Goal: Check status: Check status

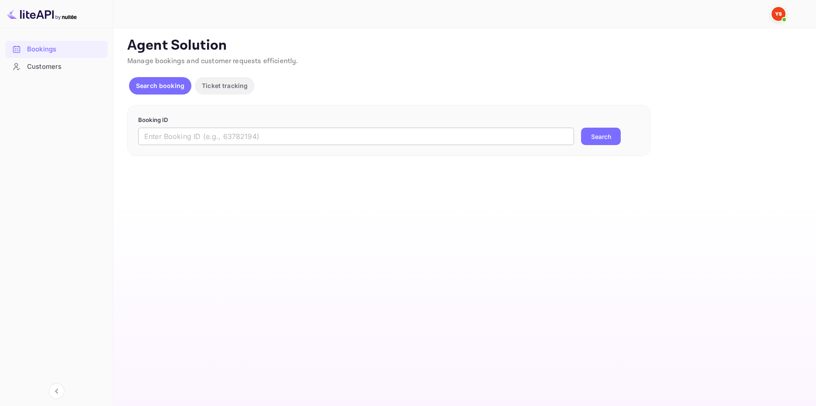
click at [166, 141] on input "text" at bounding box center [356, 136] width 436 height 17
paste input "7940416"
type input "7940416"
click at [603, 135] on button "Search" at bounding box center [601, 136] width 40 height 17
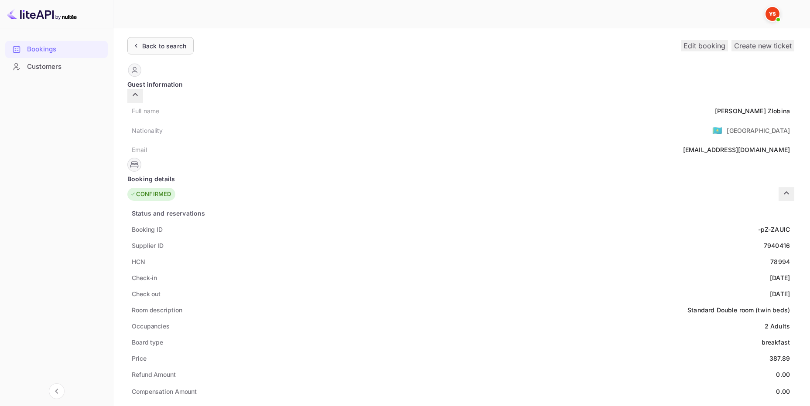
click at [174, 48] on div "Back to search" at bounding box center [164, 45] width 44 height 9
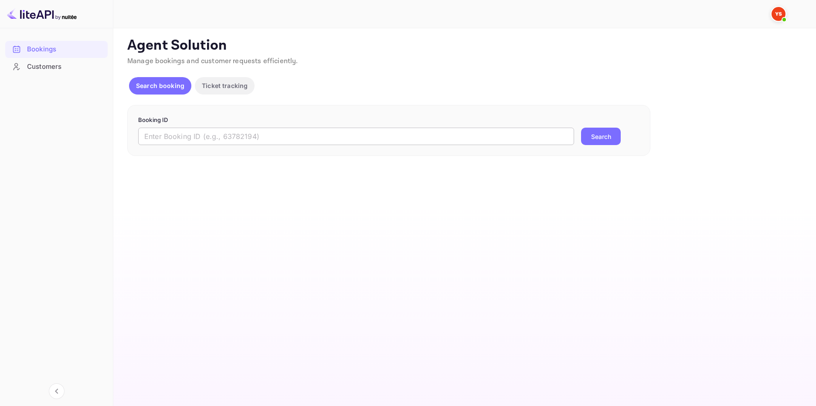
click at [195, 139] on input "text" at bounding box center [356, 136] width 436 height 17
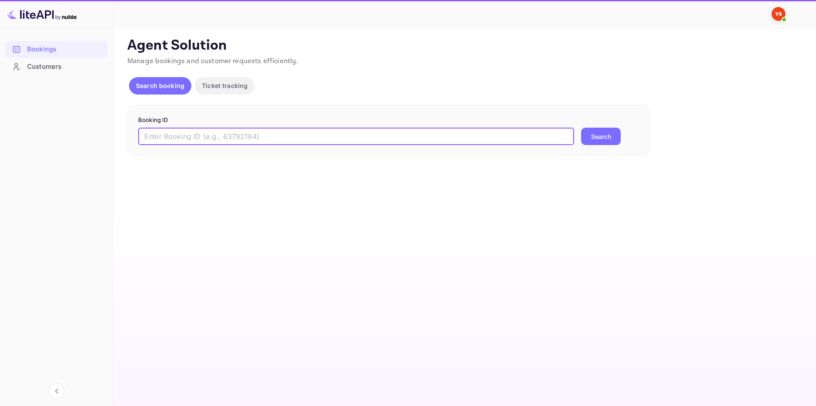
paste input "9851479"
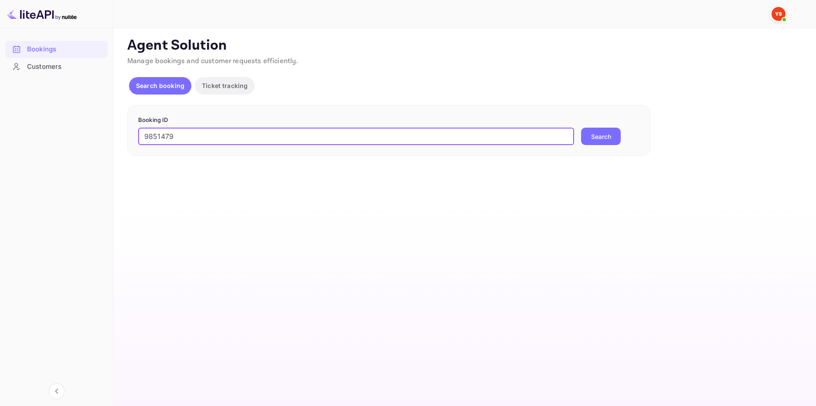
type input "9851479"
click at [592, 140] on button "Search" at bounding box center [601, 136] width 40 height 17
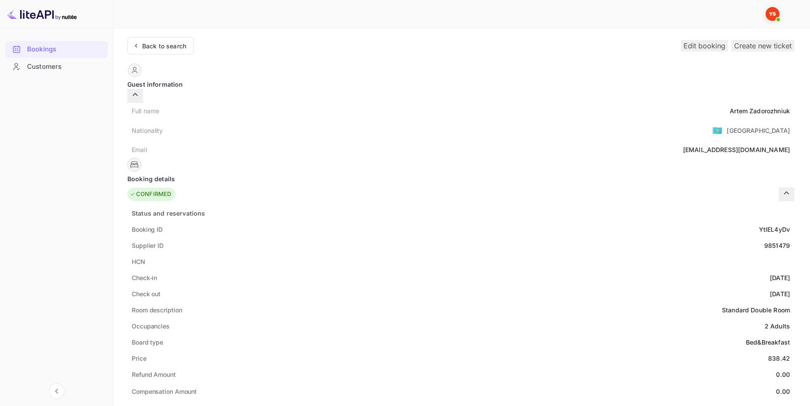
drag, startPoint x: 176, startPoint y: 45, endPoint x: 208, endPoint y: 75, distance: 43.8
click at [176, 46] on div "Back to search" at bounding box center [164, 45] width 44 height 9
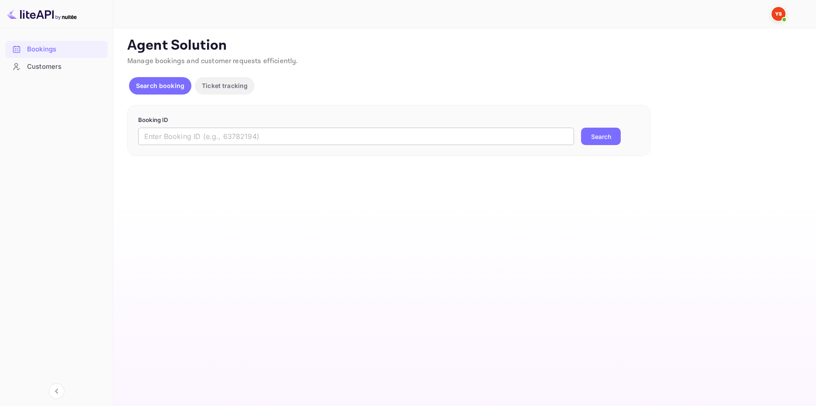
click at [383, 144] on input "text" at bounding box center [356, 136] width 436 height 17
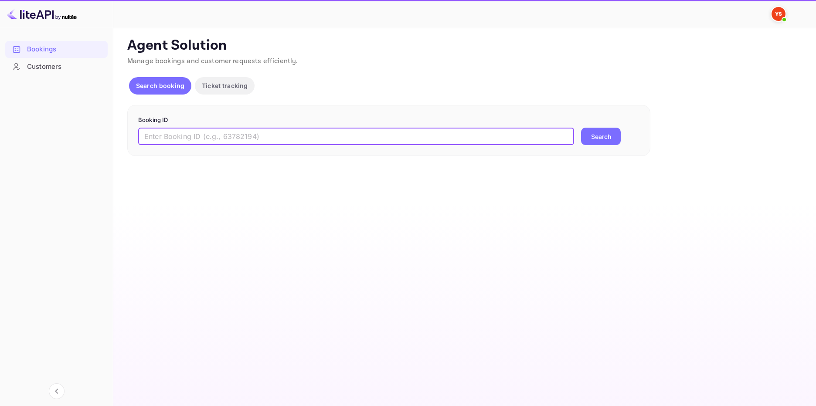
paste input "9847677"
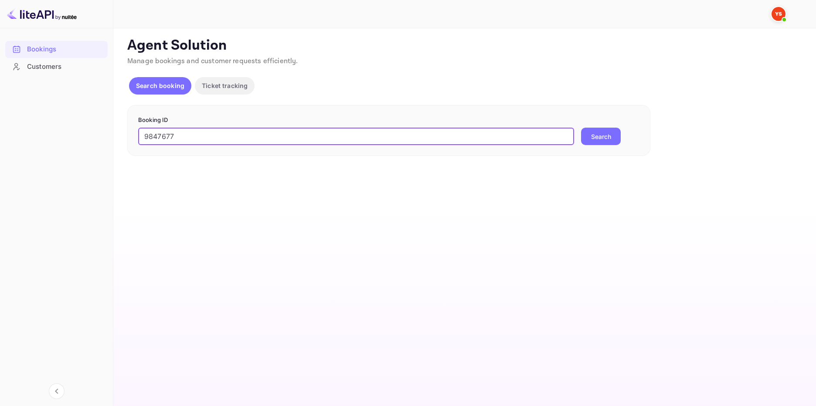
type input "9847677"
click at [595, 139] on button "Search" at bounding box center [601, 136] width 40 height 17
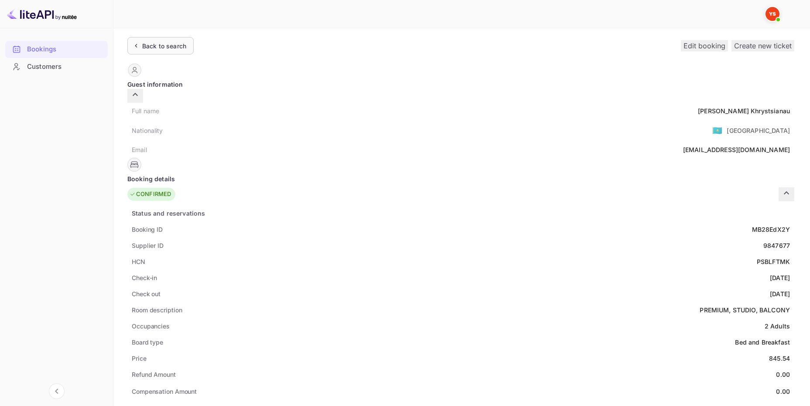
click at [179, 43] on div "Back to search" at bounding box center [164, 45] width 44 height 9
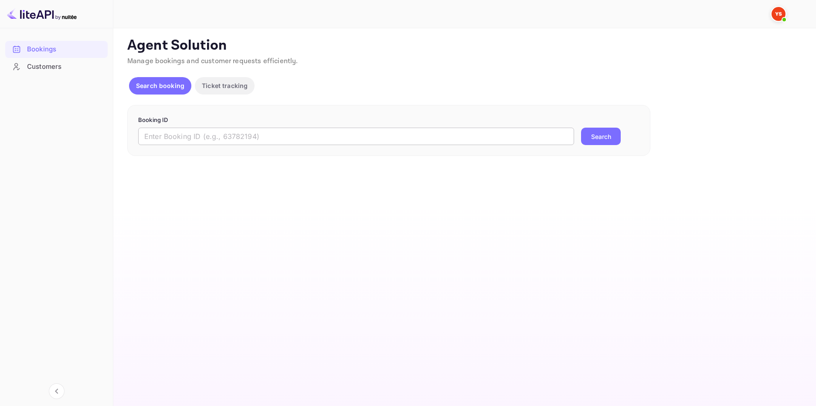
click at [237, 128] on input "text" at bounding box center [356, 136] width 436 height 17
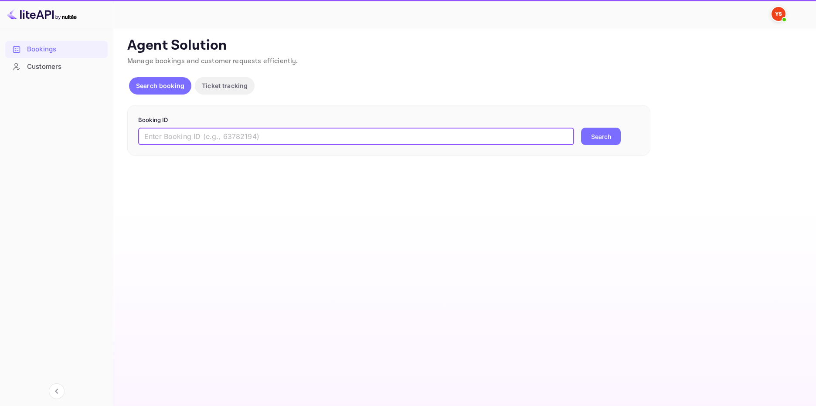
paste input "9780750"
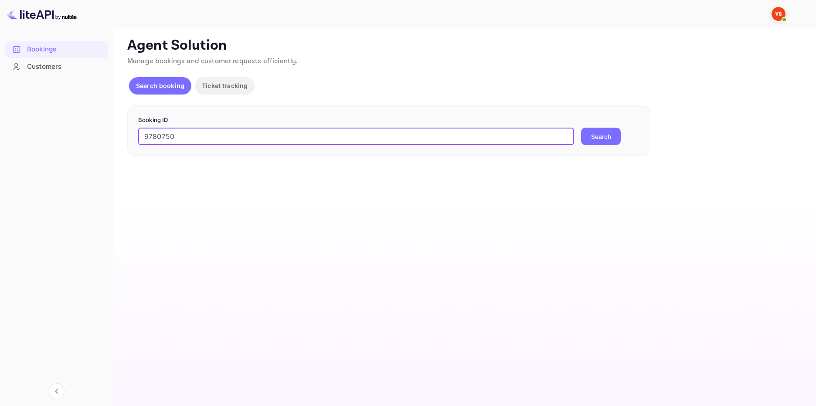
type input "9780750"
click at [604, 140] on button "Search" at bounding box center [601, 136] width 40 height 17
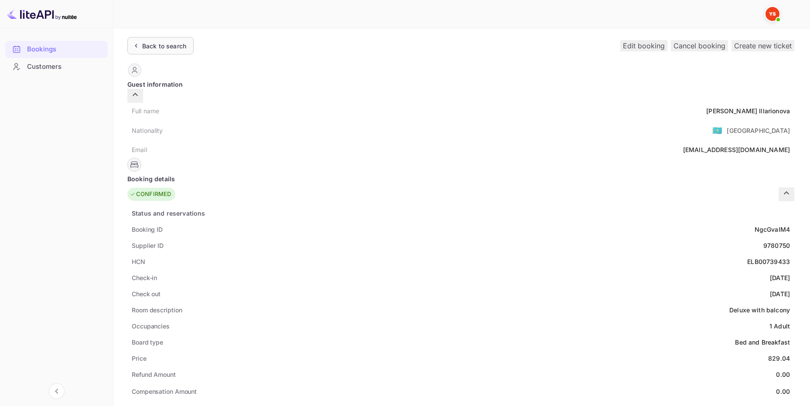
click at [160, 47] on div "Back to search" at bounding box center [164, 45] width 44 height 9
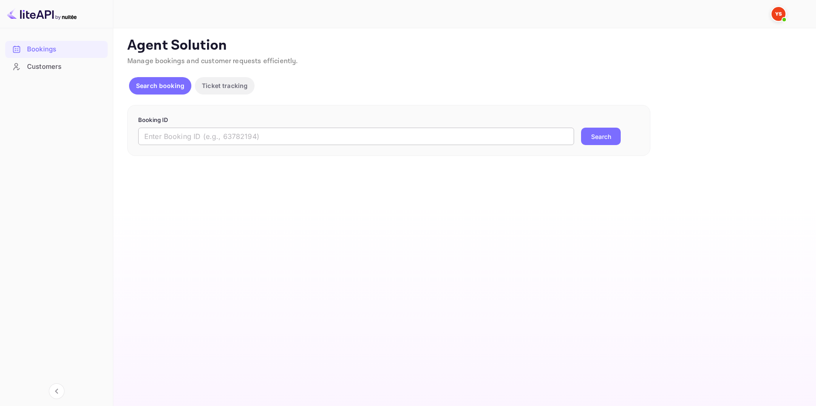
drag, startPoint x: 209, startPoint y: 134, endPoint x: 215, endPoint y: 135, distance: 6.6
click at [209, 135] on input "text" at bounding box center [356, 136] width 436 height 17
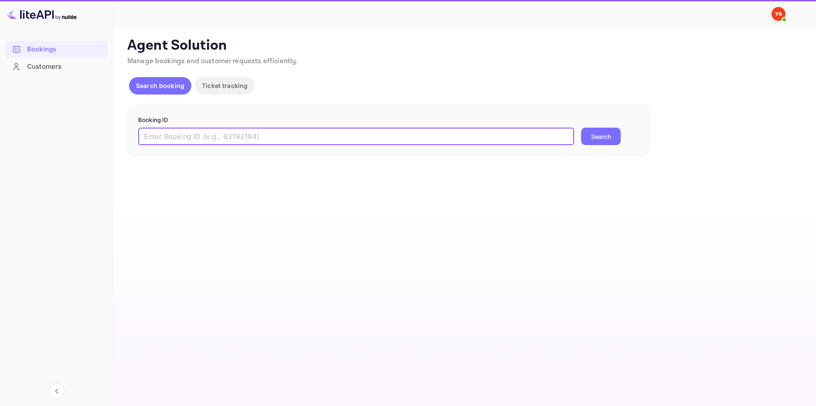
paste input "9611003"
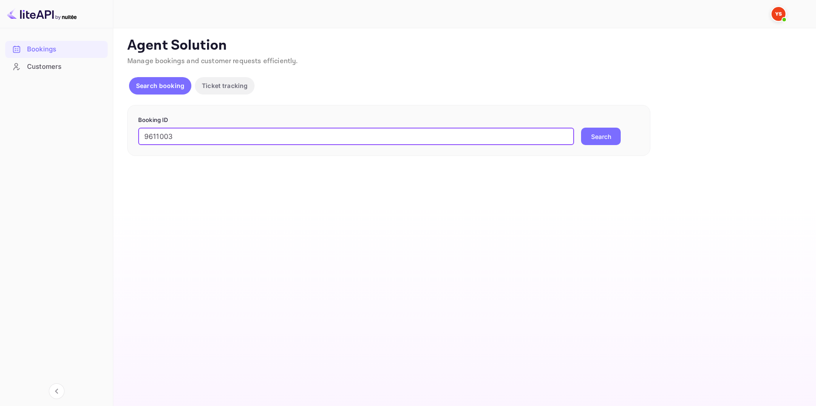
type input "9611003"
click at [594, 137] on button "Search" at bounding box center [601, 136] width 40 height 17
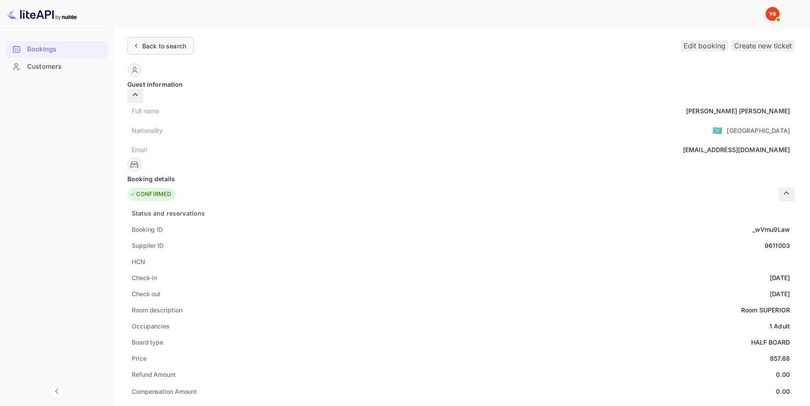
click at [170, 47] on div "Back to search" at bounding box center [164, 45] width 44 height 9
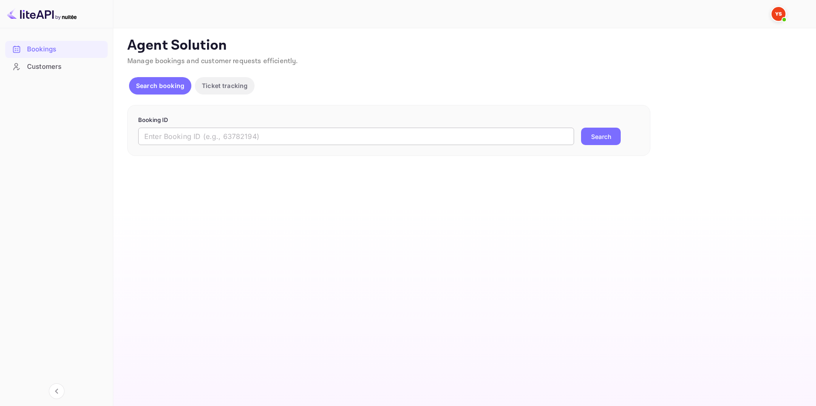
click at [241, 132] on input "text" at bounding box center [356, 136] width 436 height 17
paste input "9818584"
type input "9818584"
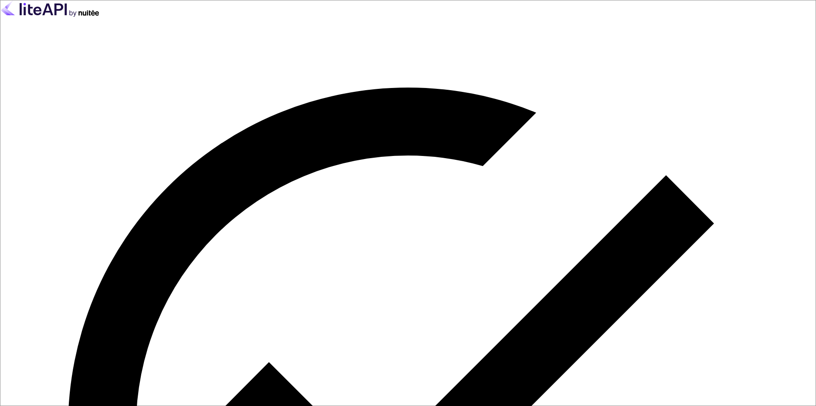
drag, startPoint x: 196, startPoint y: 308, endPoint x: 203, endPoint y: 309, distance: 6.6
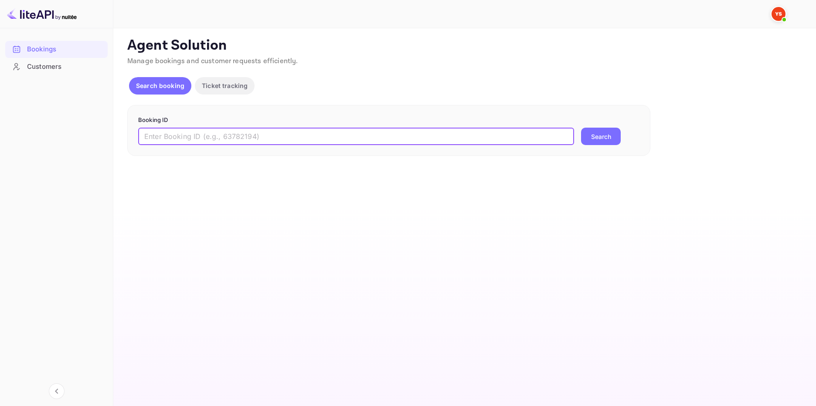
click at [173, 134] on input "text" at bounding box center [356, 136] width 436 height 17
paste input "9818584"
type input "9818584"
click at [598, 136] on button "Search" at bounding box center [601, 136] width 40 height 17
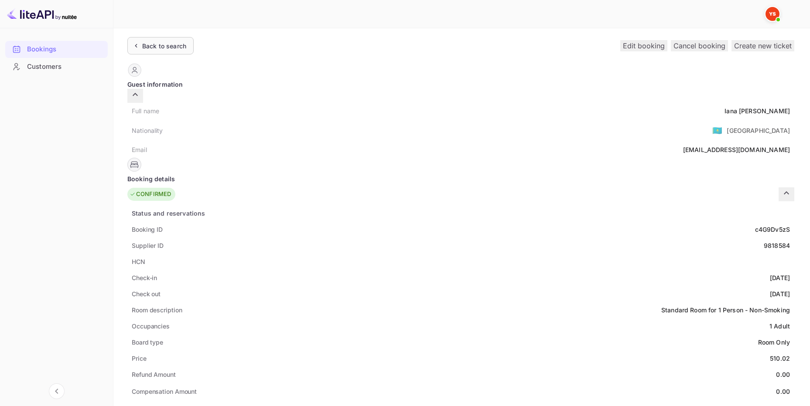
click at [173, 44] on div "Back to search" at bounding box center [164, 45] width 44 height 9
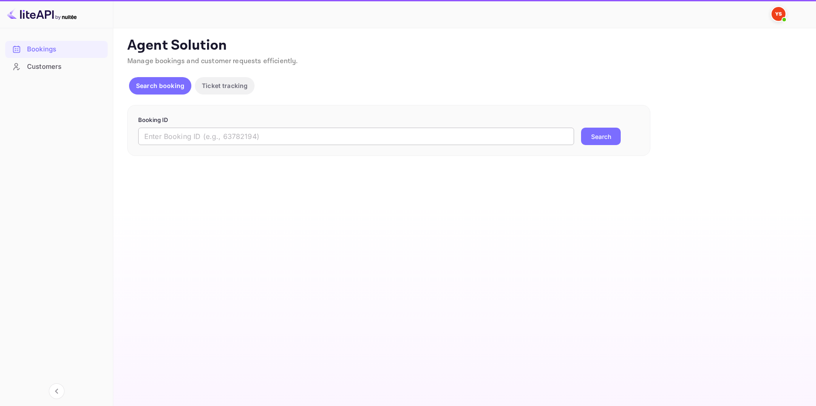
click at [243, 140] on input "text" at bounding box center [356, 136] width 436 height 17
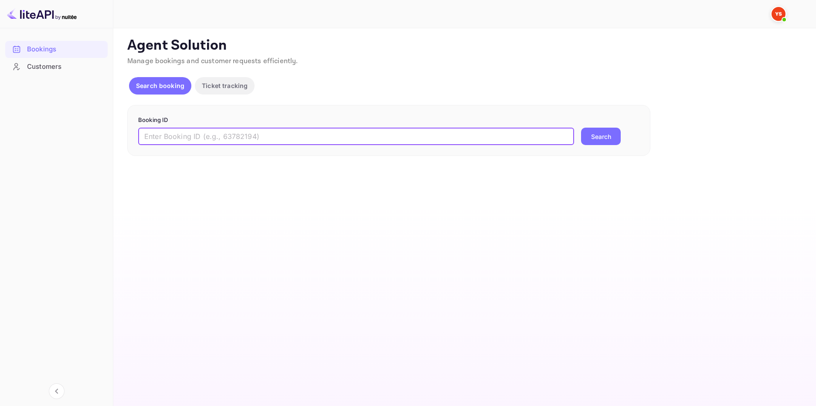
paste input "8729108"
type input "8729108"
click at [605, 136] on button "Search" at bounding box center [601, 136] width 40 height 17
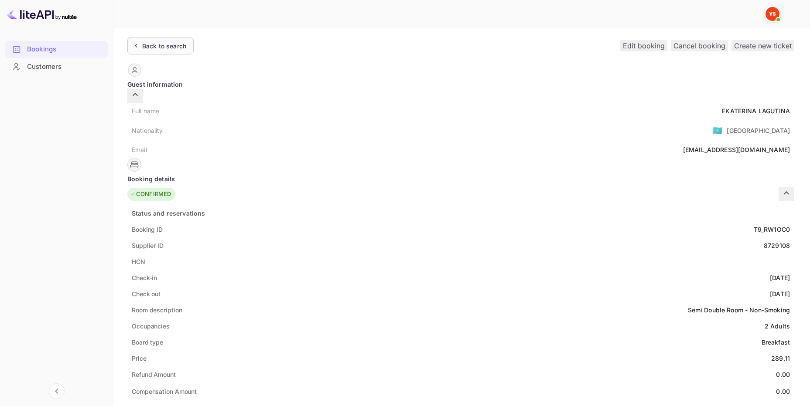
click at [186, 49] on div "Back to search" at bounding box center [164, 45] width 44 height 9
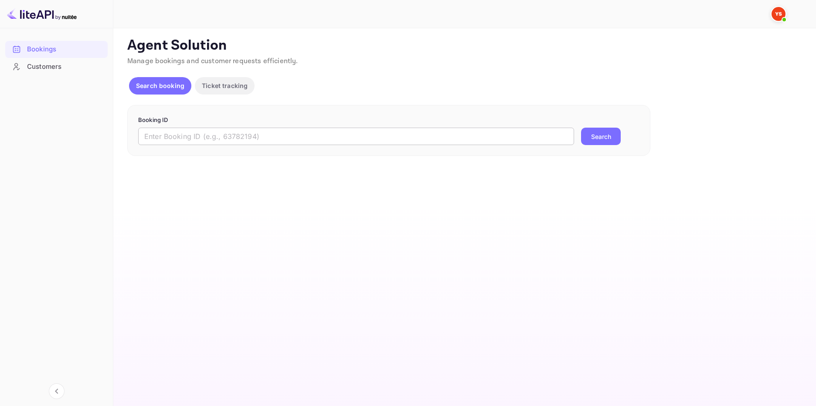
click at [282, 143] on input "text" at bounding box center [356, 136] width 436 height 17
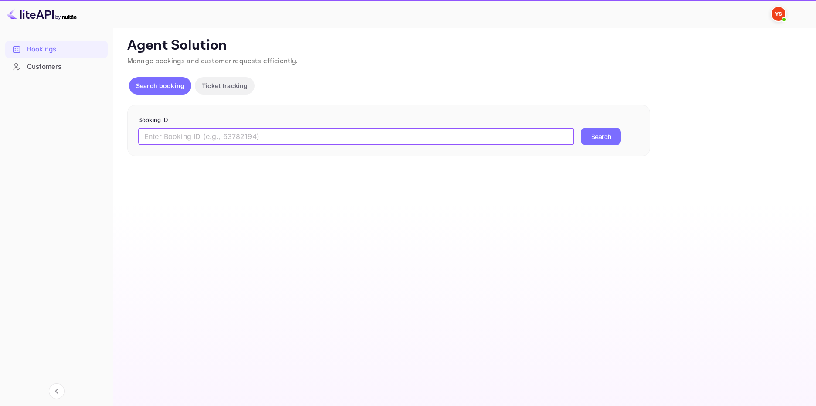
paste input "9666629"
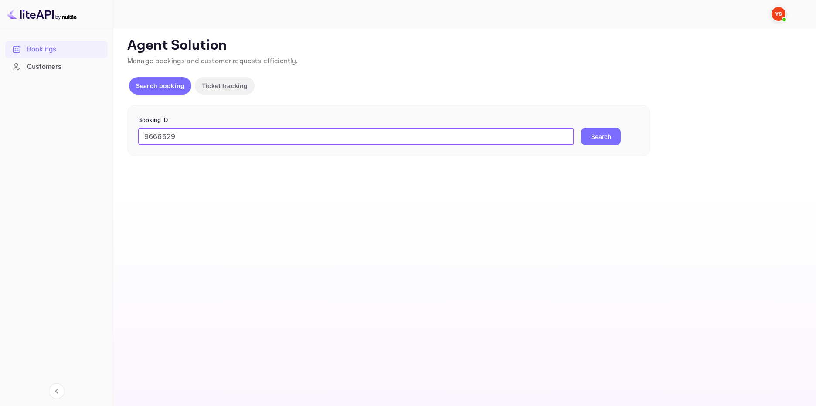
type input "9666629"
drag, startPoint x: 600, startPoint y: 139, endPoint x: 343, endPoint y: 142, distance: 257.3
click at [600, 139] on button "Search" at bounding box center [601, 136] width 40 height 17
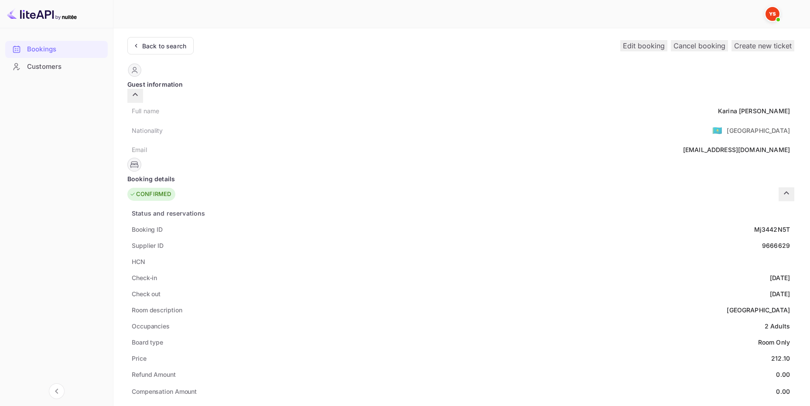
click at [150, 48] on div "Back to search" at bounding box center [164, 45] width 44 height 9
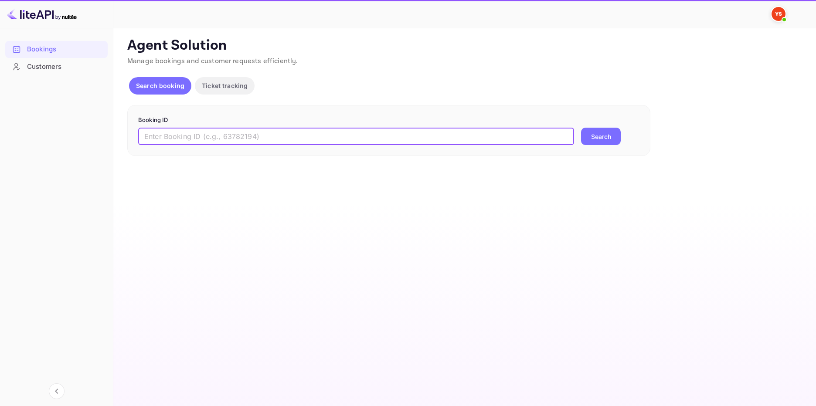
click at [216, 139] on input "text" at bounding box center [356, 136] width 436 height 17
paste input "9457384"
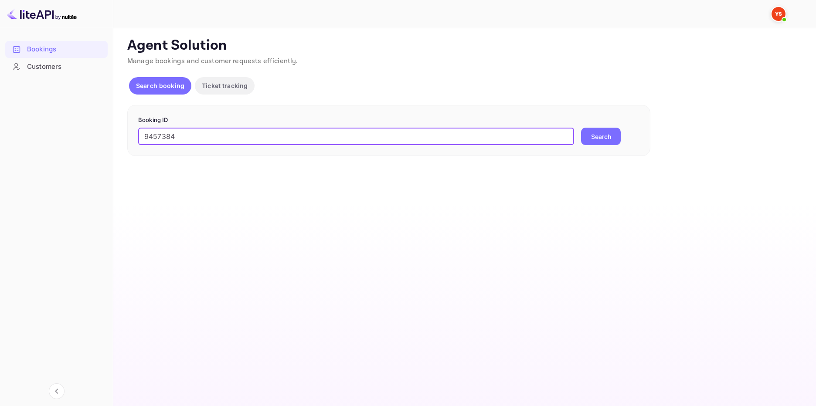
type input "9457384"
click at [593, 140] on button "Search" at bounding box center [601, 136] width 40 height 17
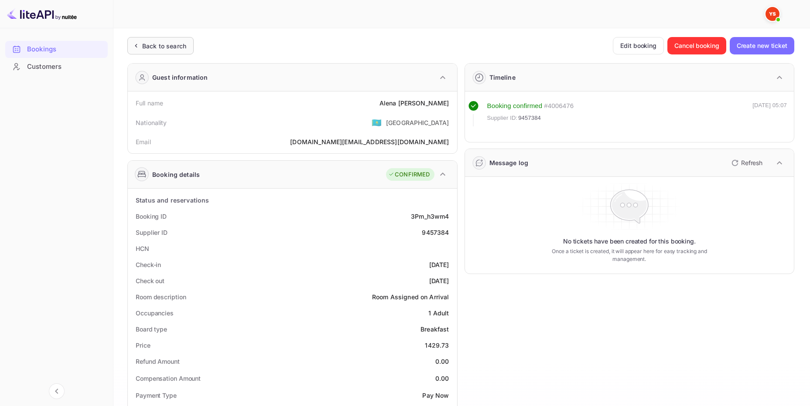
click at [177, 45] on div "Back to search" at bounding box center [164, 45] width 44 height 9
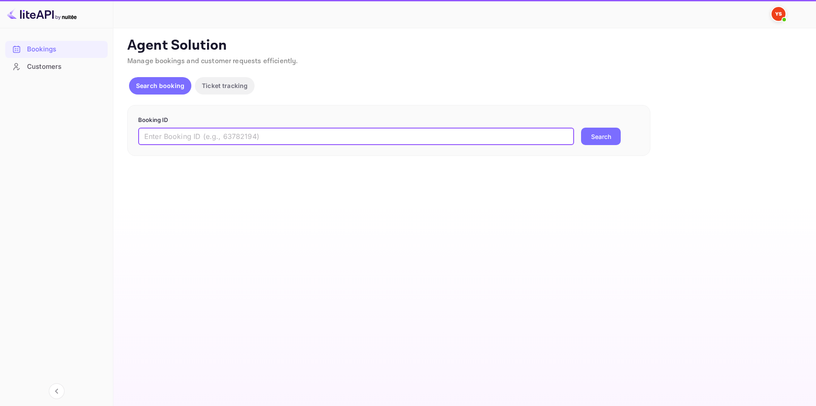
drag, startPoint x: 195, startPoint y: 141, endPoint x: 201, endPoint y: 140, distance: 6.2
click at [196, 141] on input "text" at bounding box center [356, 136] width 436 height 17
paste input "9245770"
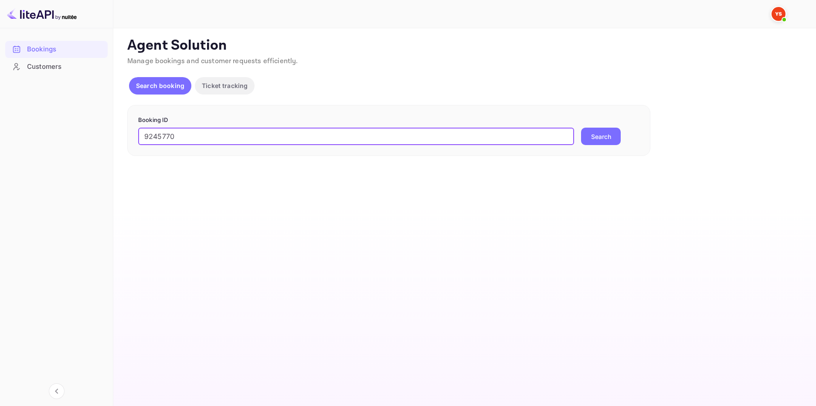
type input "9245770"
click at [591, 133] on button "Search" at bounding box center [601, 136] width 40 height 17
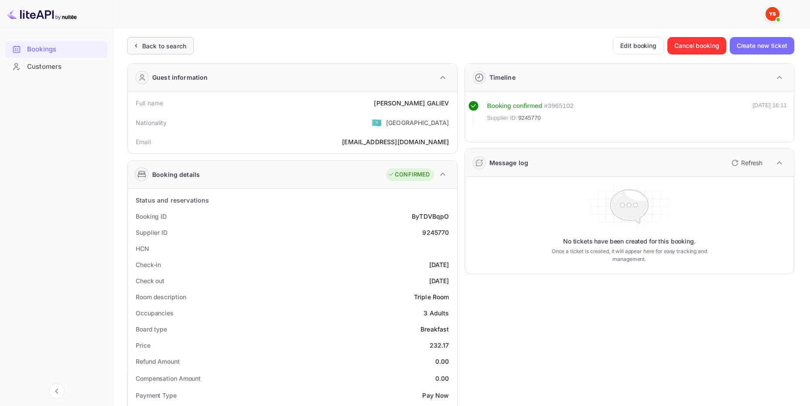
click at [191, 45] on div "Back to search" at bounding box center [160, 45] width 66 height 17
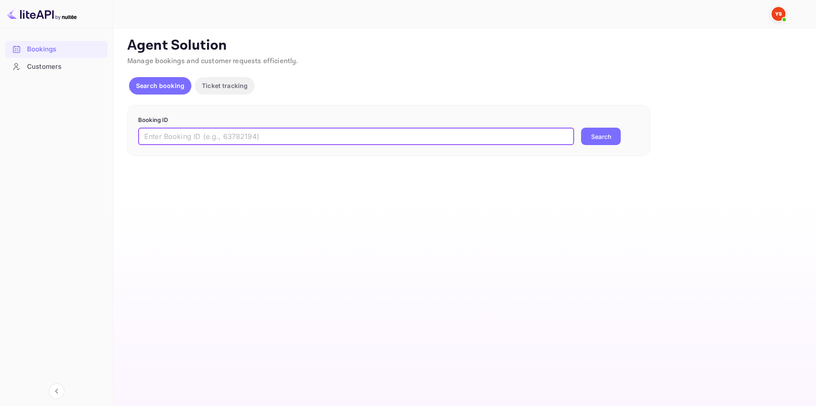
drag, startPoint x: 247, startPoint y: 140, endPoint x: 254, endPoint y: 139, distance: 6.7
click at [248, 140] on input "text" at bounding box center [356, 136] width 436 height 17
paste input "8339317"
type input "8339317"
click at [620, 136] on button "Search" at bounding box center [601, 136] width 40 height 17
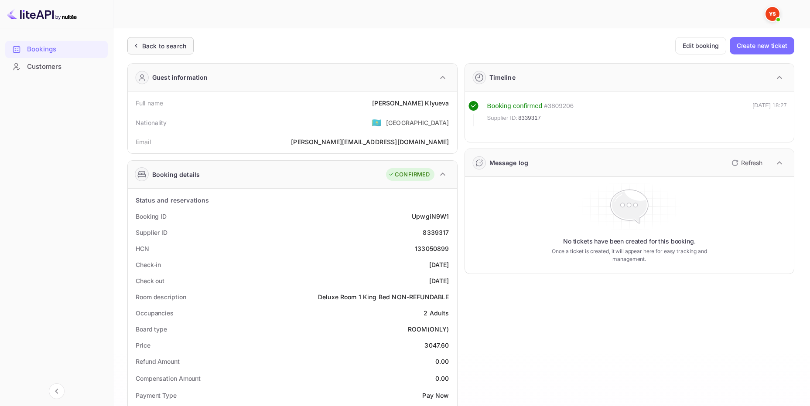
click at [169, 48] on div "Back to search" at bounding box center [164, 45] width 44 height 9
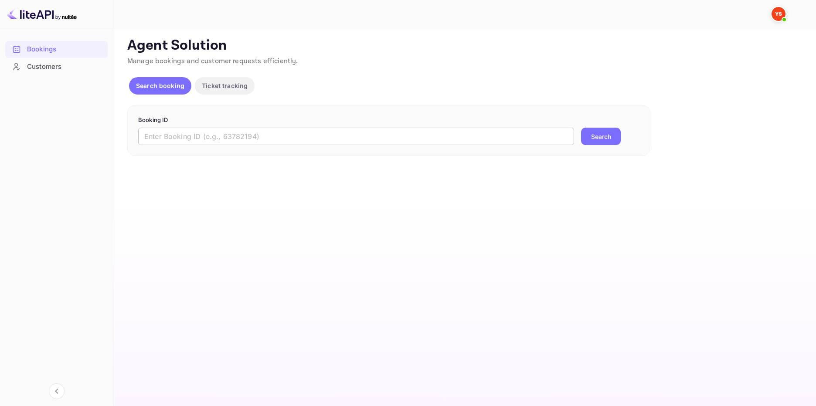
click at [222, 140] on input "text" at bounding box center [356, 136] width 436 height 17
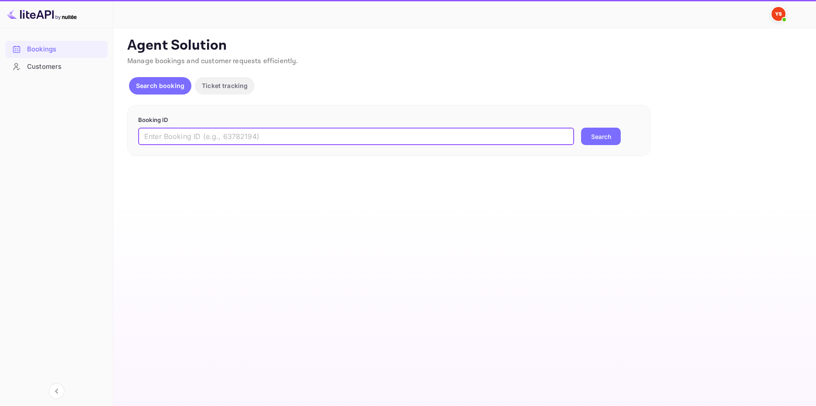
paste input "9812485"
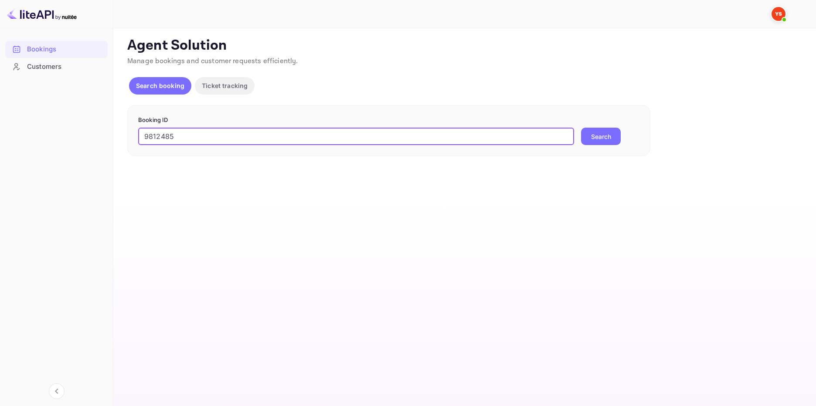
type input "9812485"
click at [604, 138] on button "Search" at bounding box center [601, 136] width 40 height 17
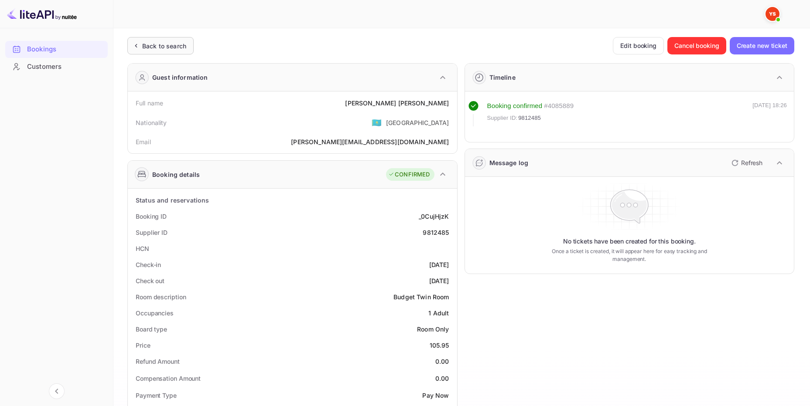
click at [164, 38] on div "Back to search" at bounding box center [160, 45] width 66 height 17
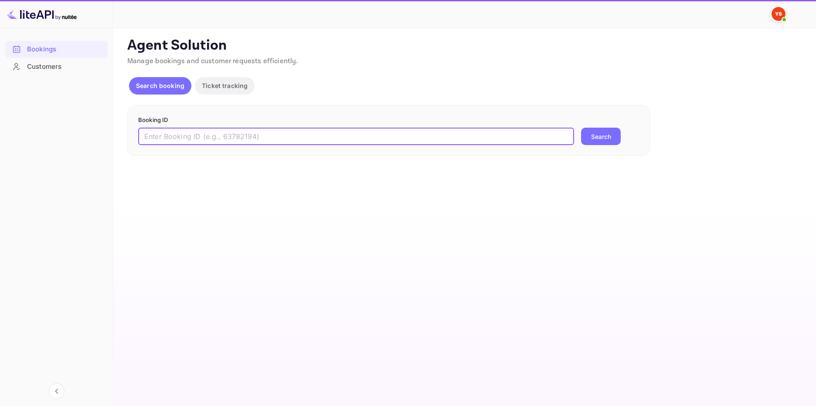
click at [174, 133] on input "text" at bounding box center [356, 136] width 436 height 17
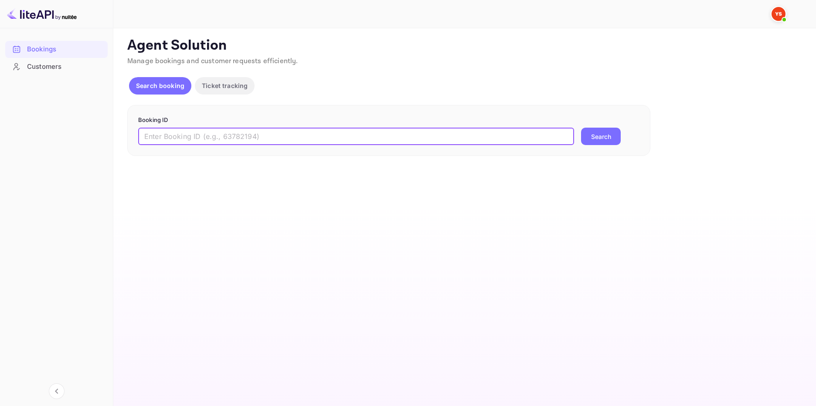
paste input "9457384"
type input "9457384"
click at [618, 138] on button "Search" at bounding box center [601, 136] width 40 height 17
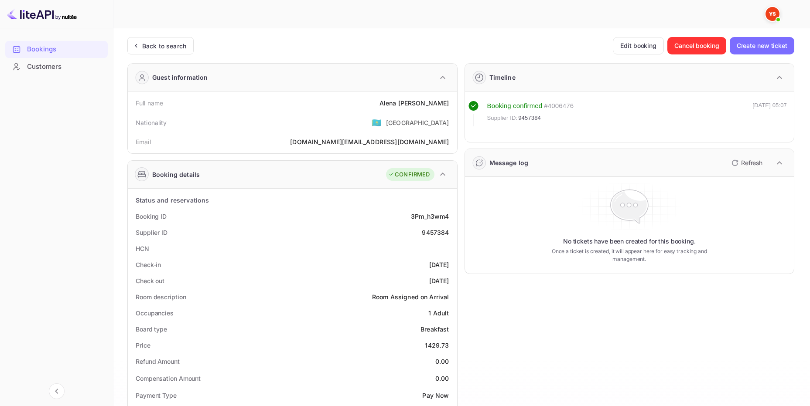
drag, startPoint x: 162, startPoint y: 41, endPoint x: 187, endPoint y: 74, distance: 41.7
click at [162, 41] on div "Back to search" at bounding box center [164, 45] width 44 height 9
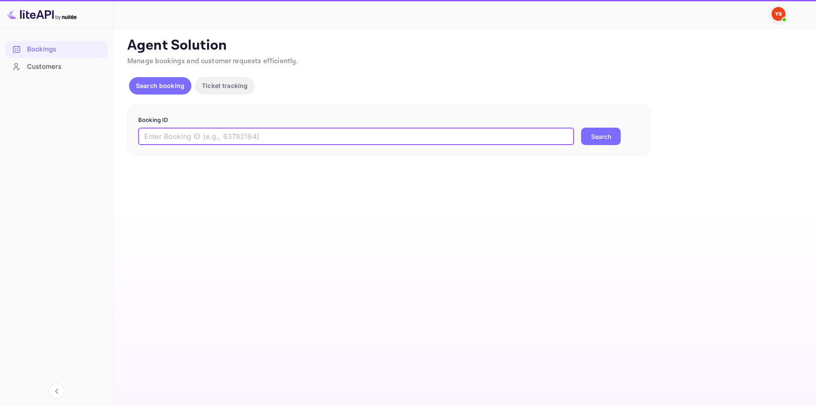
drag, startPoint x: 204, startPoint y: 135, endPoint x: 231, endPoint y: 138, distance: 27.2
click at [204, 136] on input "text" at bounding box center [356, 136] width 436 height 17
paste input "8291966"
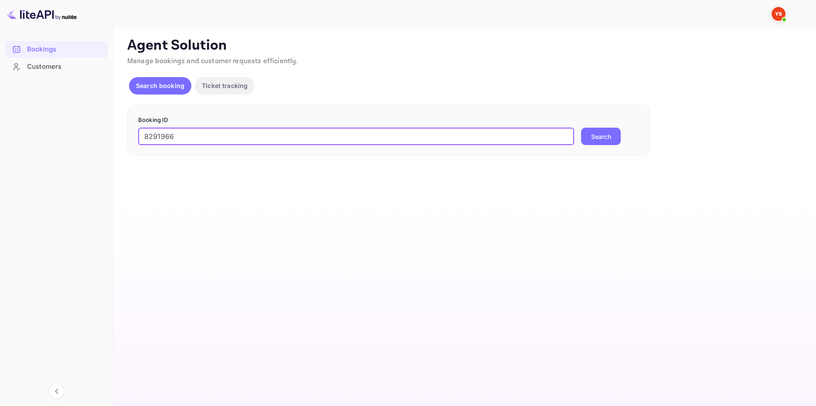
type input "8291966"
click at [605, 133] on button "Search" at bounding box center [601, 136] width 40 height 17
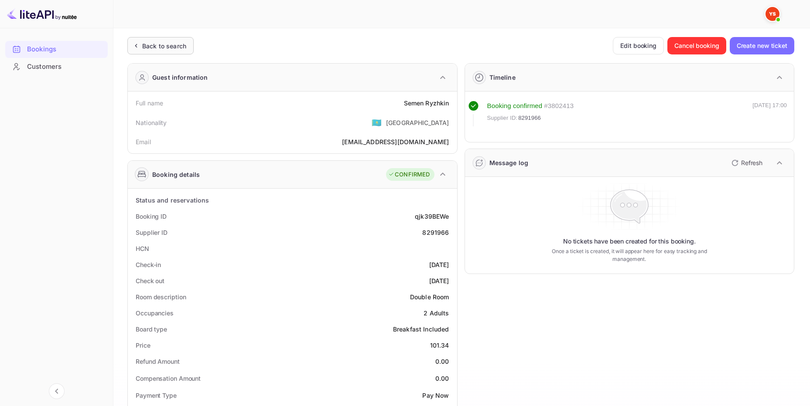
click at [180, 45] on div "Back to search" at bounding box center [164, 45] width 44 height 9
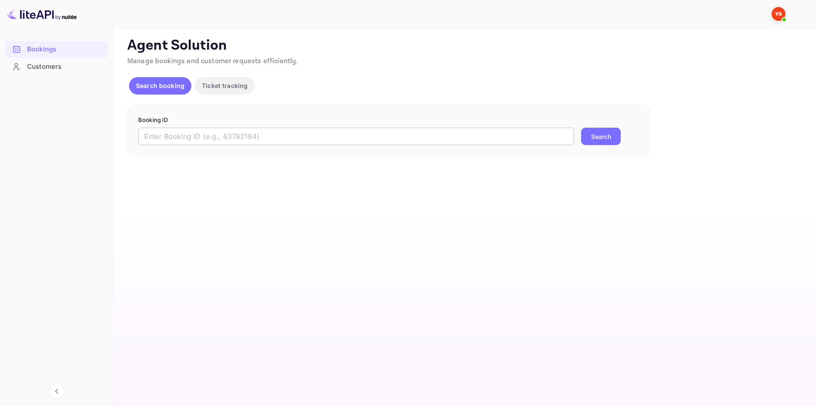
drag, startPoint x: 230, startPoint y: 133, endPoint x: 231, endPoint y: 137, distance: 4.6
click at [230, 133] on input "text" at bounding box center [356, 136] width 436 height 17
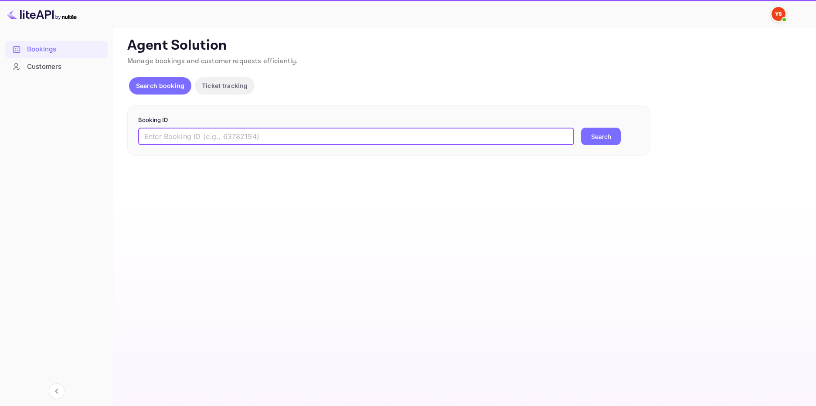
paste input "9862414"
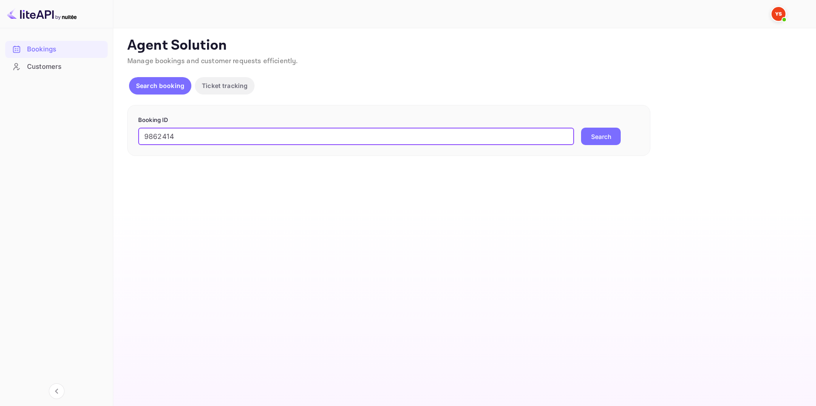
type input "9862414"
click at [603, 134] on button "Search" at bounding box center [601, 136] width 40 height 17
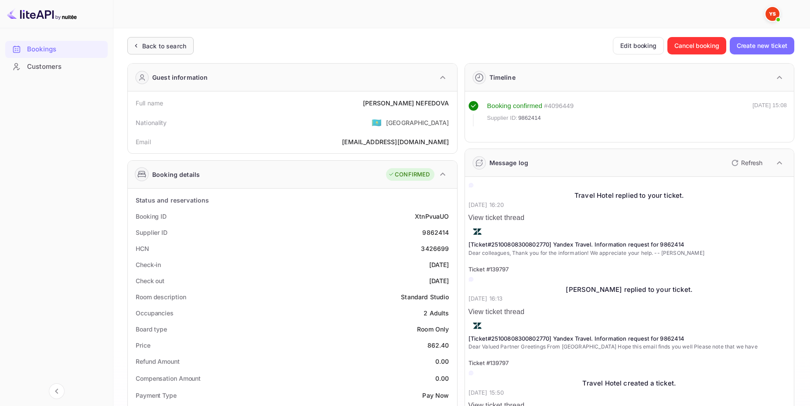
click at [171, 42] on div "Back to search" at bounding box center [164, 45] width 44 height 9
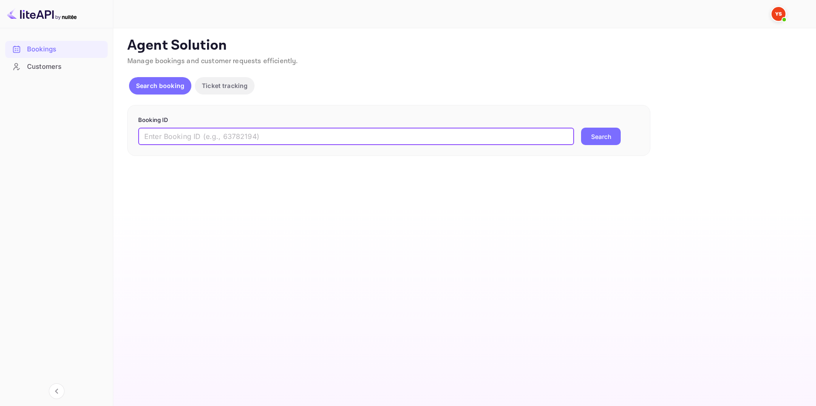
click at [217, 134] on input "text" at bounding box center [356, 136] width 436 height 17
paste input "9699124"
type input "9699124"
click at [591, 134] on button "Search" at bounding box center [601, 136] width 40 height 17
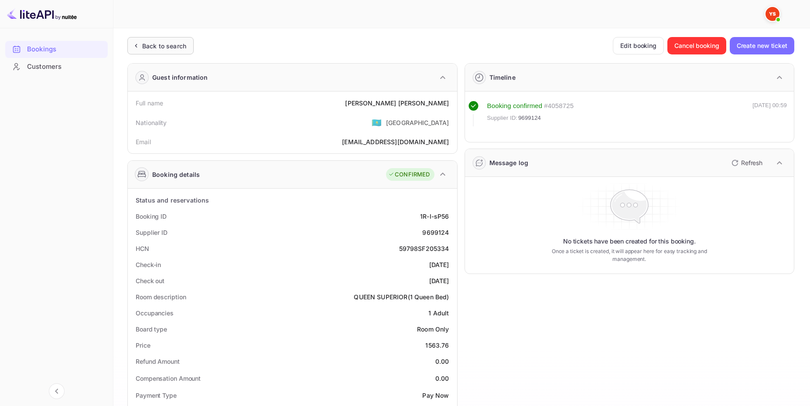
click at [165, 44] on div "Back to search" at bounding box center [164, 45] width 44 height 9
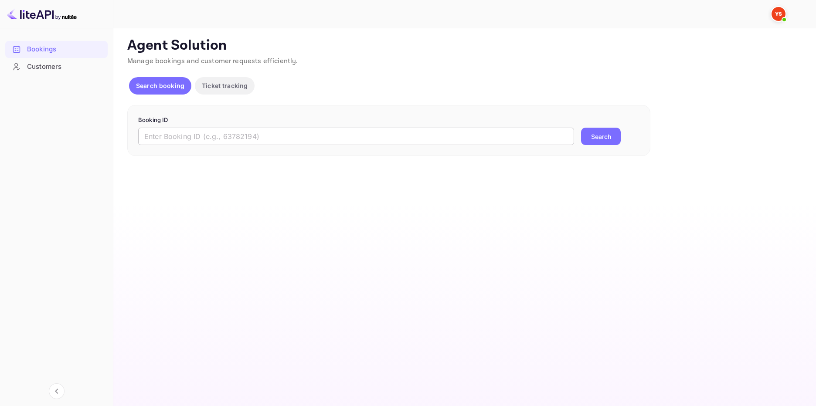
click at [211, 137] on input "text" at bounding box center [356, 136] width 436 height 17
paste input "8942005"
type input "8942005"
click at [601, 133] on button "Search" at bounding box center [601, 136] width 40 height 17
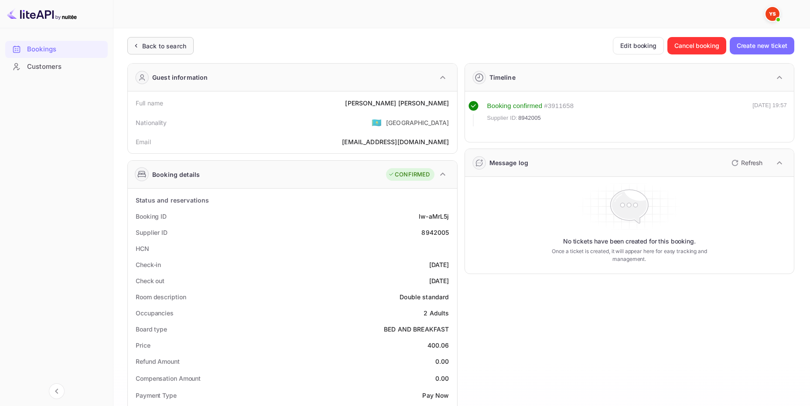
click at [192, 50] on div "Back to search" at bounding box center [160, 45] width 66 height 17
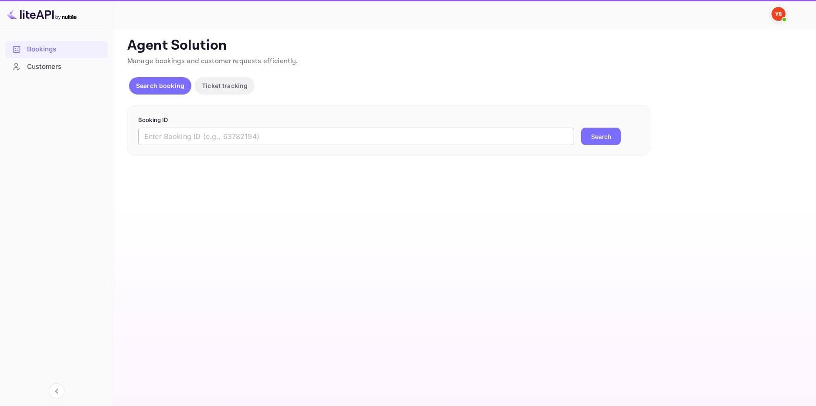
click at [274, 134] on input "text" at bounding box center [356, 136] width 436 height 17
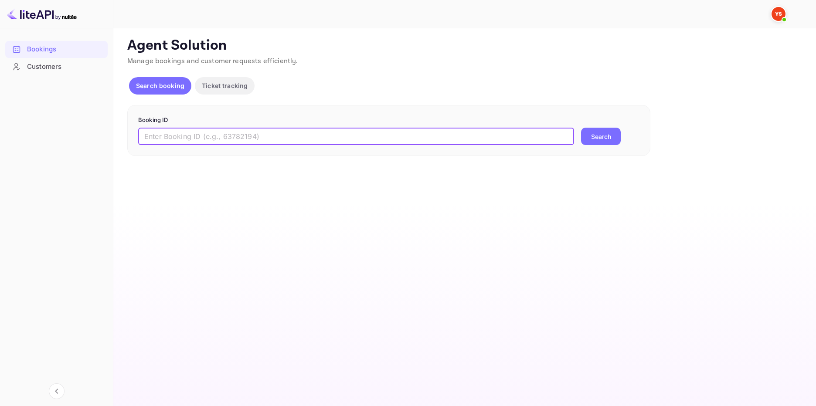
paste input "9797236"
type input "9797236"
click at [591, 134] on button "Search" at bounding box center [601, 136] width 40 height 17
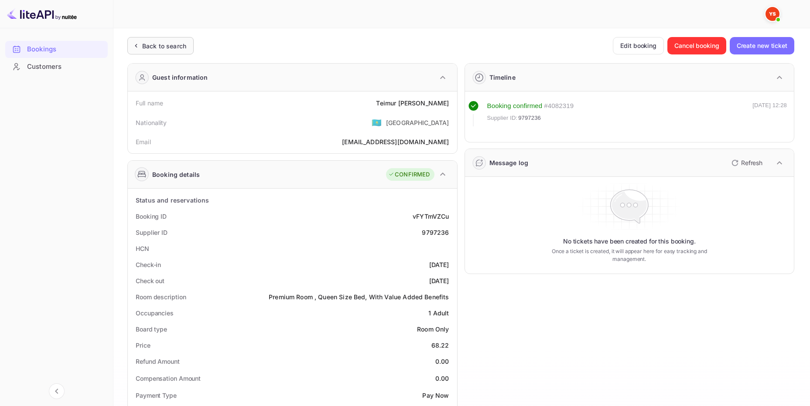
click at [165, 47] on div "Back to search" at bounding box center [164, 45] width 44 height 9
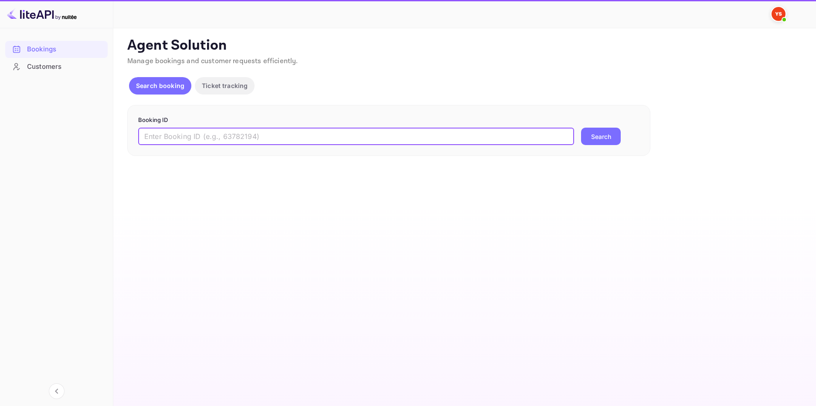
click at [239, 131] on input "text" at bounding box center [356, 136] width 436 height 17
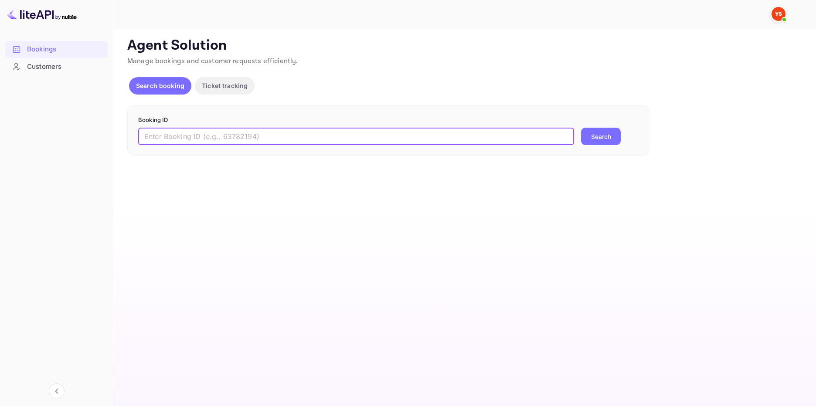
paste input "9676566"
type input "9676566"
click at [619, 137] on button "Search" at bounding box center [601, 136] width 40 height 17
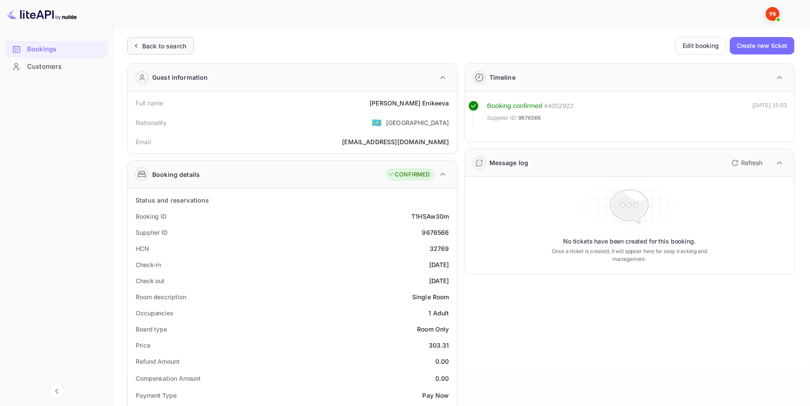
click at [166, 43] on div "Back to search" at bounding box center [164, 45] width 44 height 9
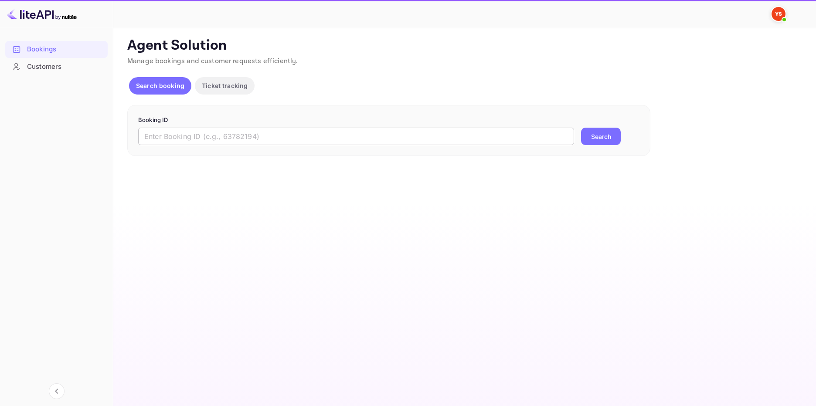
click at [184, 136] on input "text" at bounding box center [356, 136] width 436 height 17
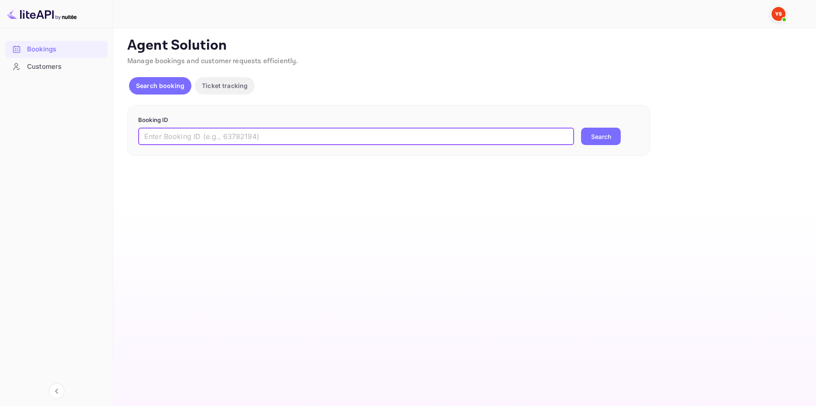
paste input "9797236"
type input "9797236"
click at [594, 134] on button "Search" at bounding box center [601, 136] width 40 height 17
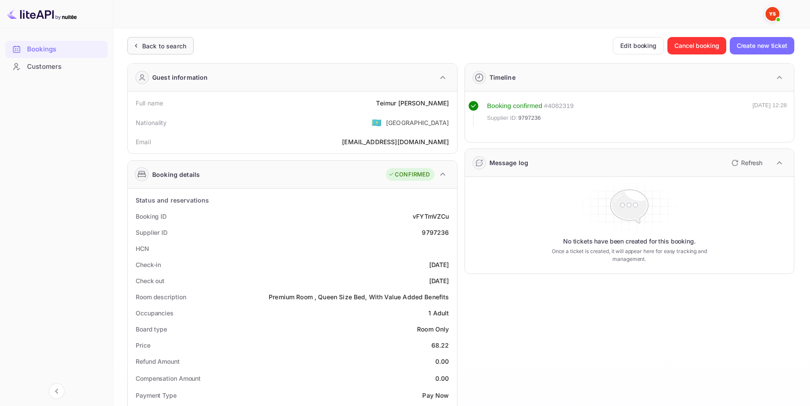
click at [172, 49] on div "Back to search" at bounding box center [164, 45] width 44 height 9
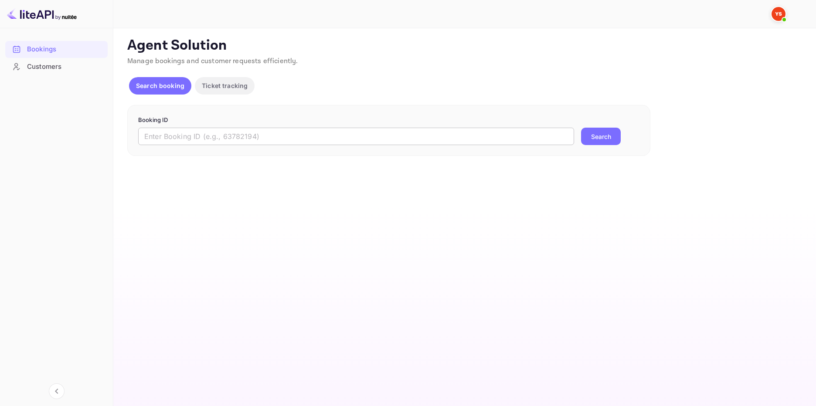
click at [247, 134] on input "text" at bounding box center [356, 136] width 436 height 17
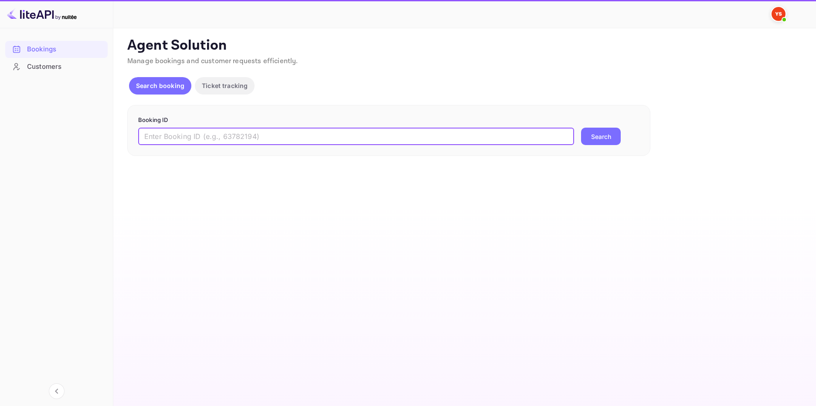
paste input "9850124"
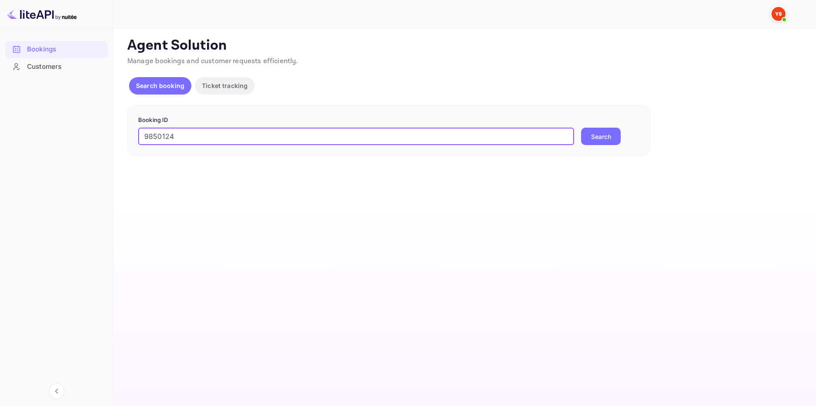
type input "9850124"
click at [595, 129] on button "Search" at bounding box center [601, 136] width 40 height 17
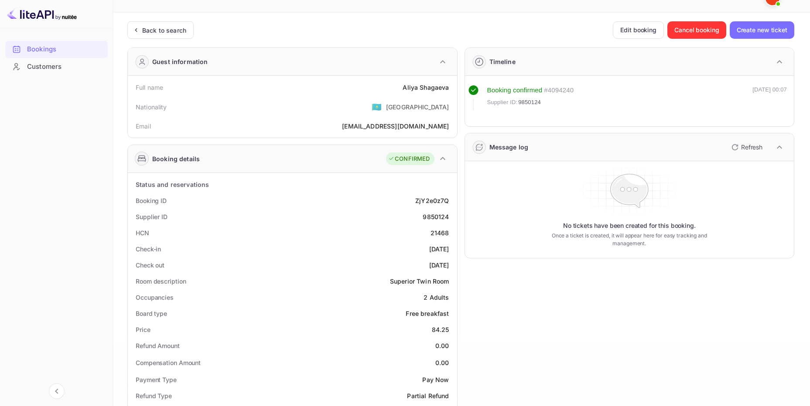
scroll to position [44, 0]
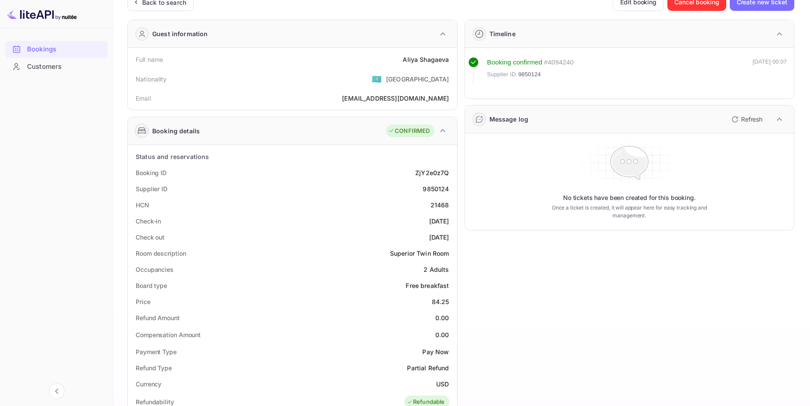
click at [219, 31] on div "Guest information" at bounding box center [292, 34] width 329 height 28
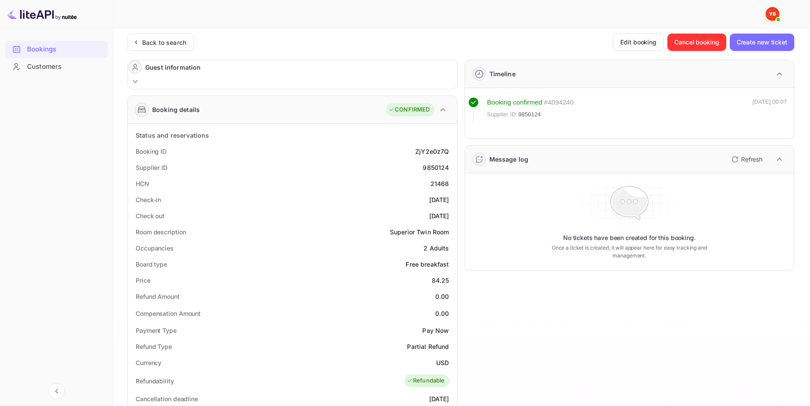
scroll to position [0, 0]
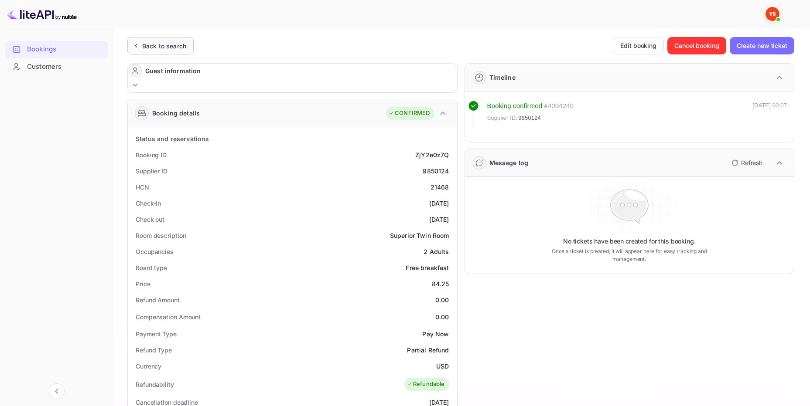
click at [154, 44] on div "Back to search" at bounding box center [164, 45] width 44 height 9
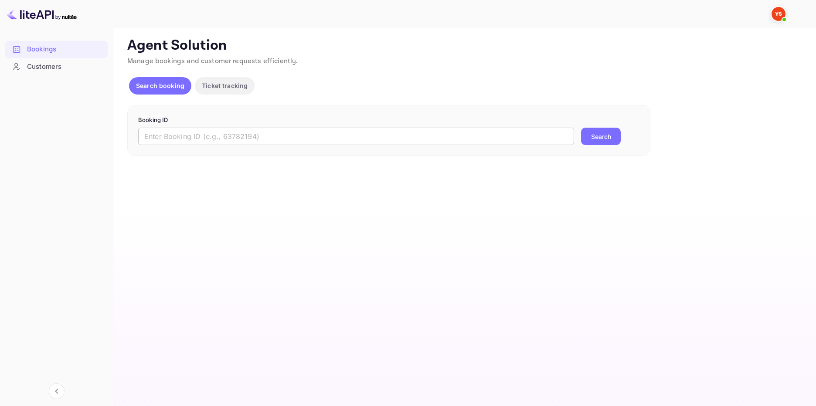
click at [184, 140] on input "text" at bounding box center [356, 136] width 436 height 17
paste input "9676836"
type input "9676836"
click at [594, 139] on button "Search" at bounding box center [601, 136] width 40 height 17
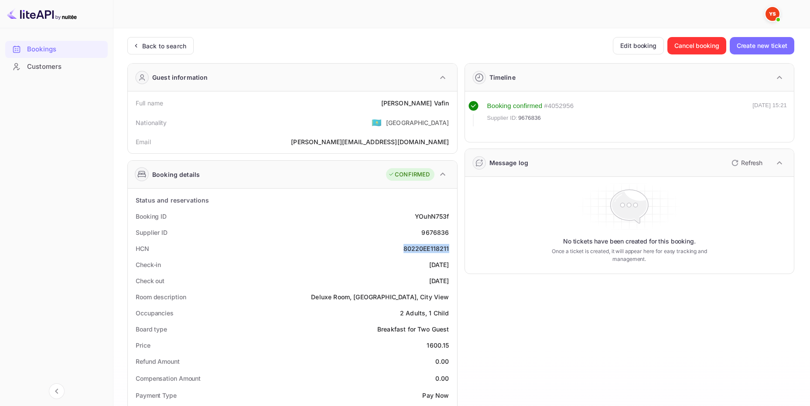
drag, startPoint x: 438, startPoint y: 248, endPoint x: 398, endPoint y: 248, distance: 39.7
click at [398, 248] on div "HCN 80220EE118211" at bounding box center [292, 249] width 322 height 16
click at [381, 257] on div "Check-in 2025-10-11" at bounding box center [292, 265] width 322 height 16
